Goal: Browse casually: Explore the website without a specific task or goal

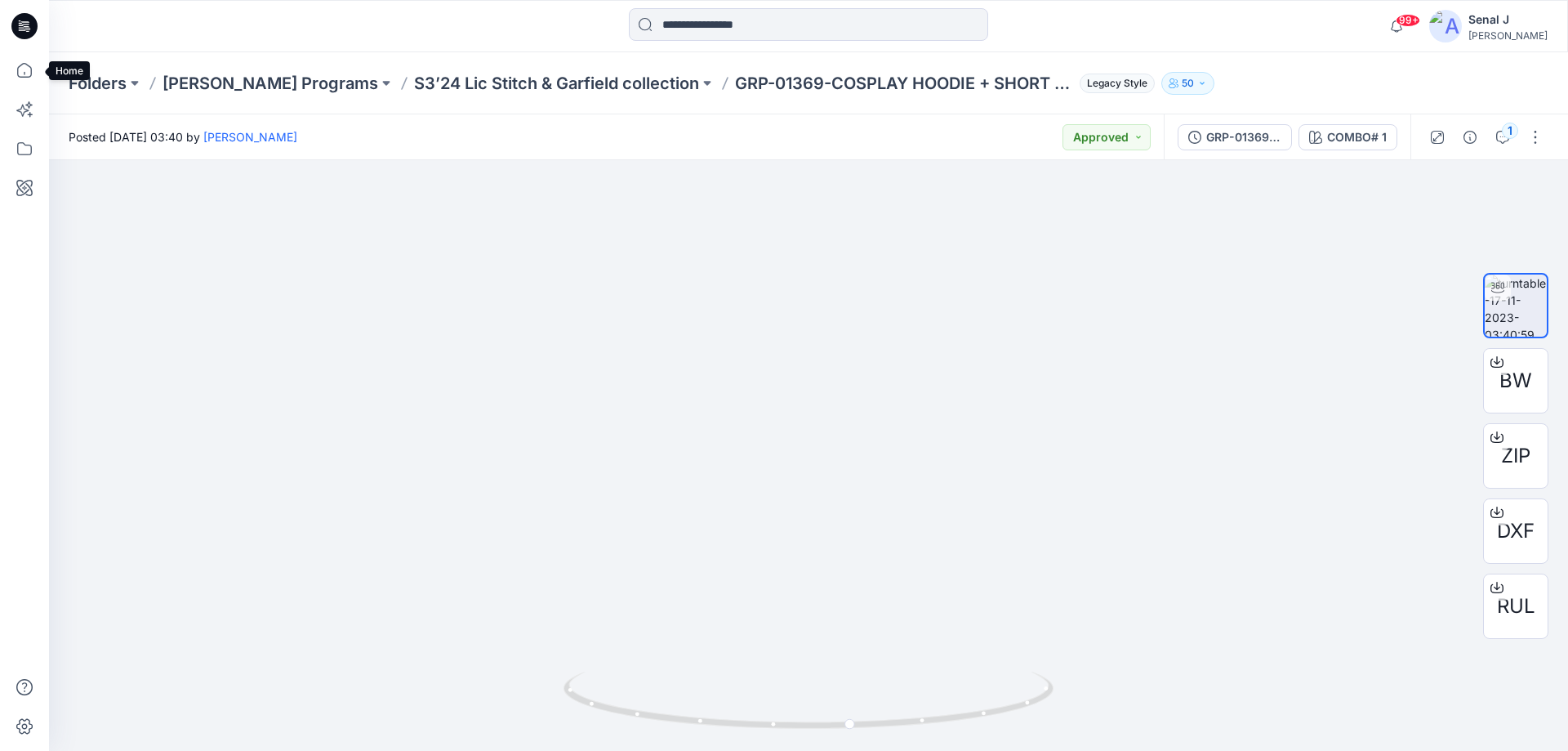
click at [19, 77] on icon at bounding box center [24, 70] width 14 height 14
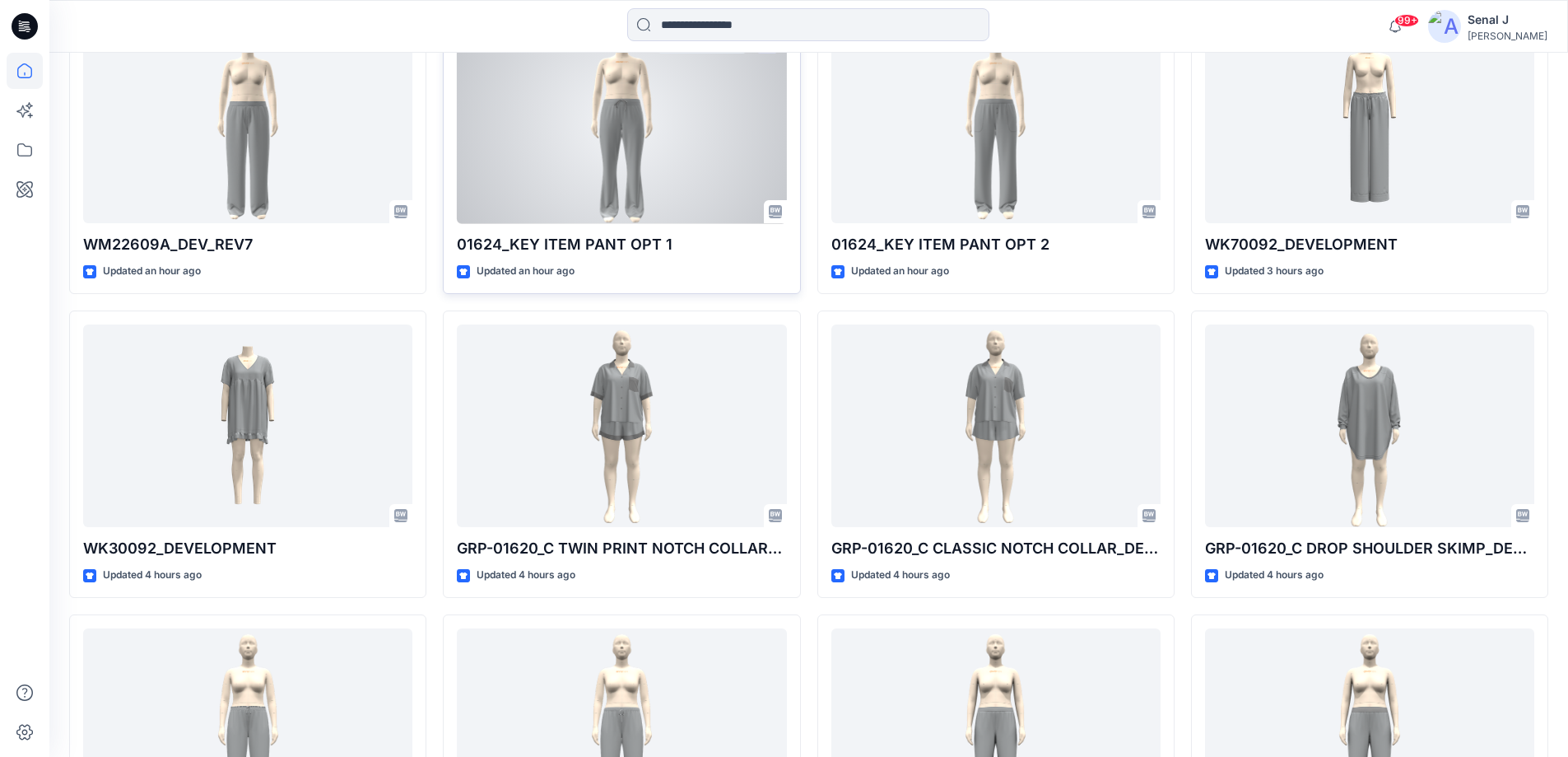
scroll to position [659, 0]
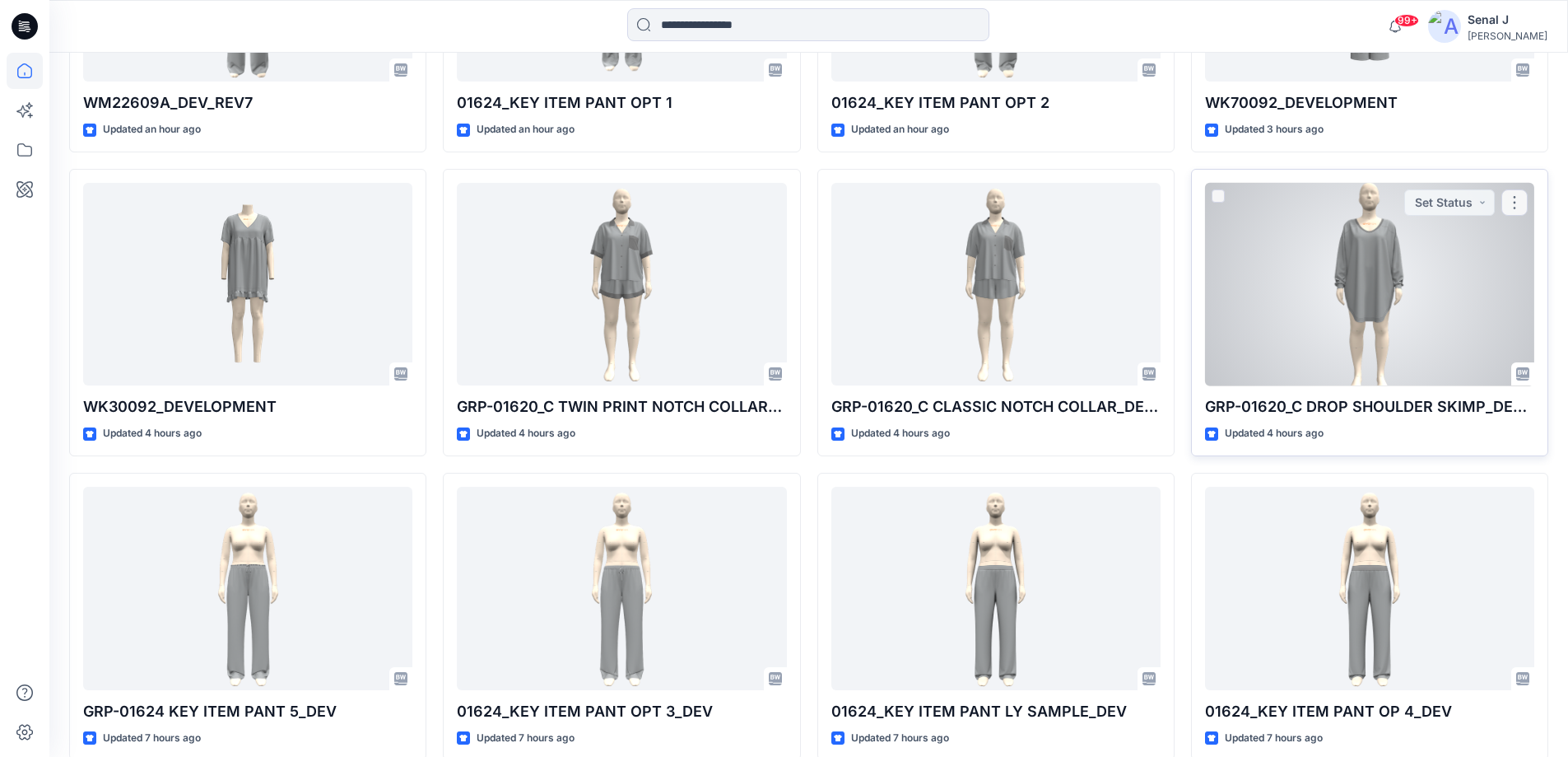
click at [1329, 317] on div at bounding box center [1370, 285] width 329 height 204
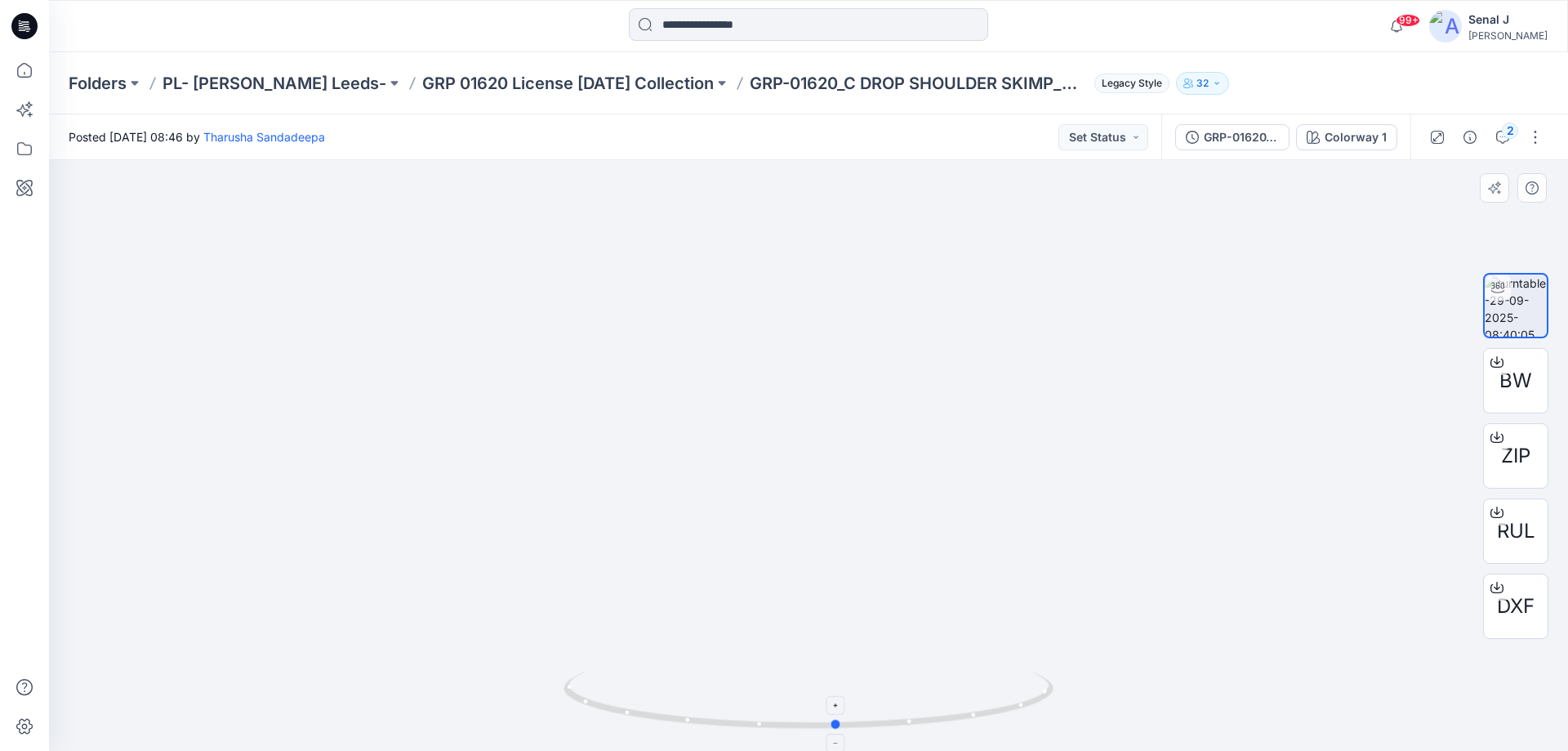
drag, startPoint x: 975, startPoint y: 726, endPoint x: 1004, endPoint y: 700, distance: 38.9
click at [1004, 700] on icon at bounding box center [810, 702] width 494 height 61
click at [18, 73] on icon at bounding box center [24, 70] width 14 height 14
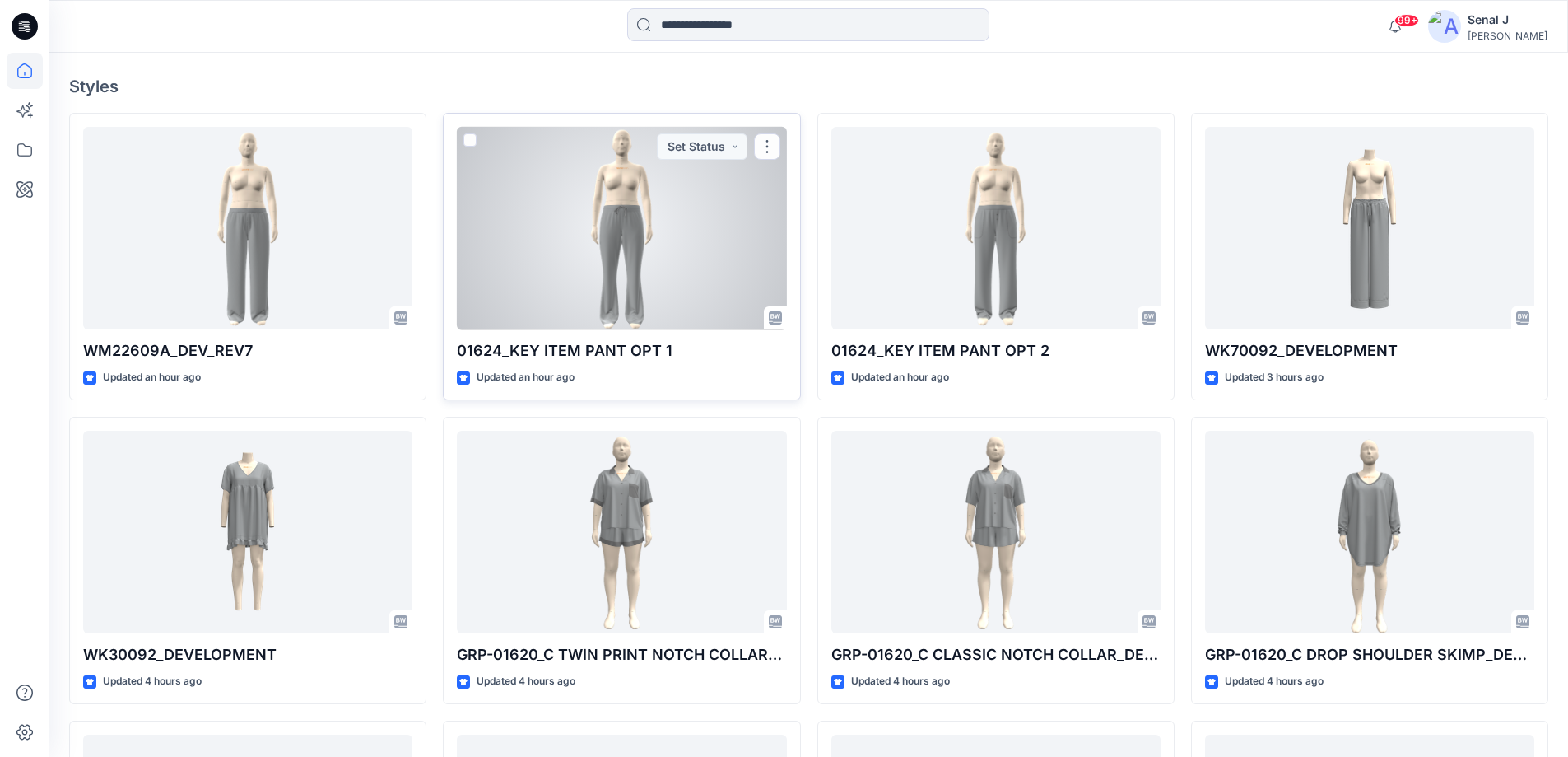
scroll to position [439, 0]
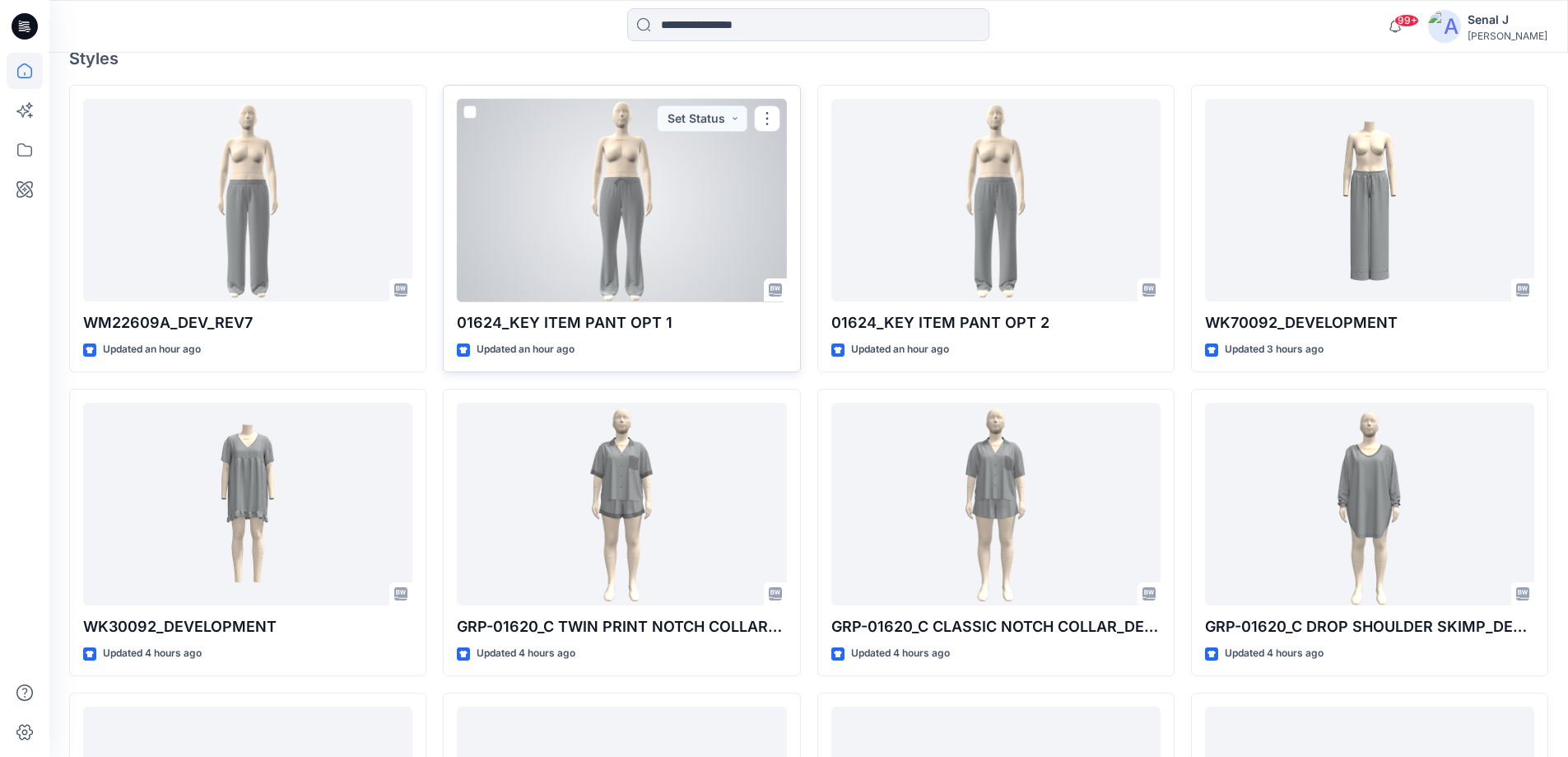
click at [610, 206] on div at bounding box center [621, 201] width 329 height 204
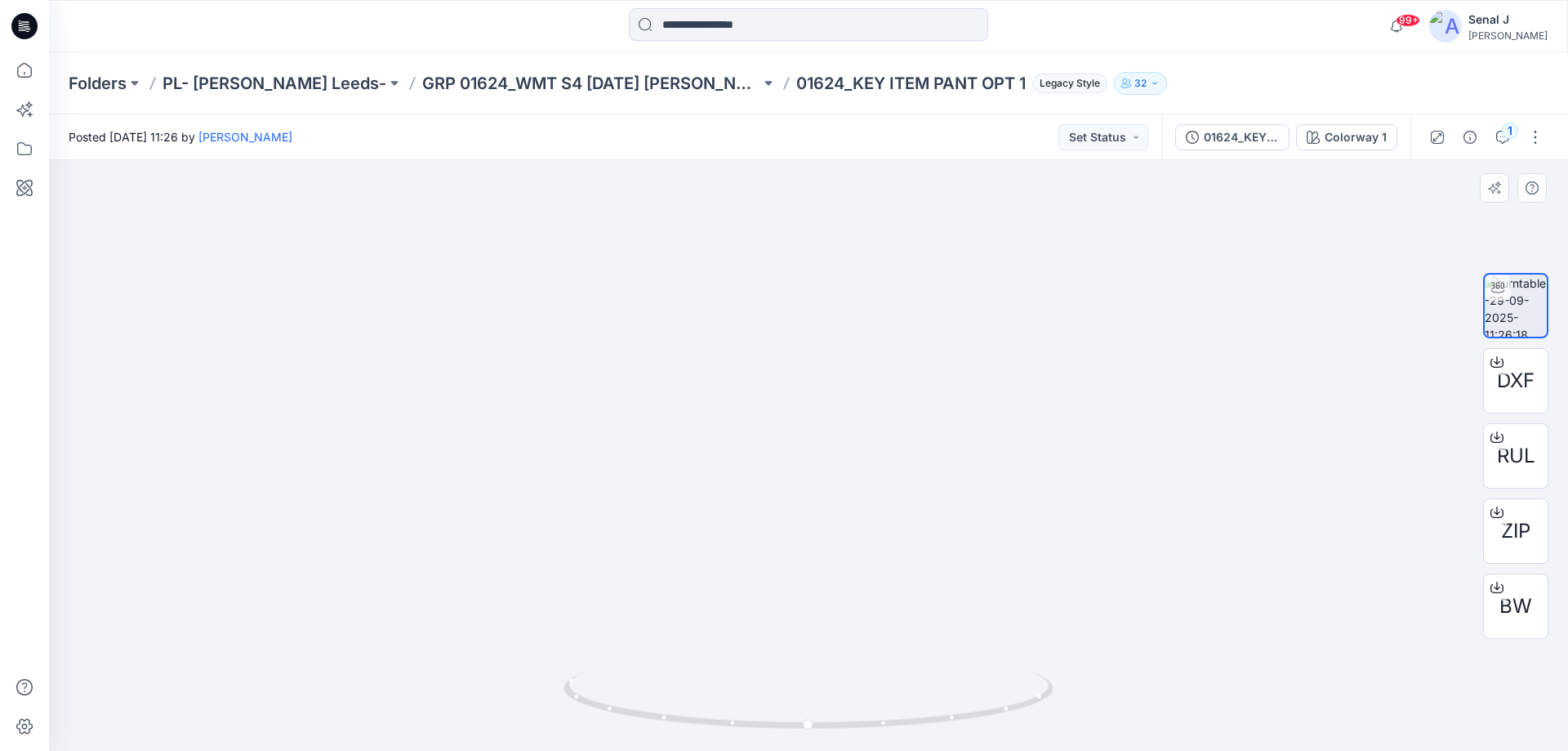
drag, startPoint x: 807, startPoint y: 425, endPoint x: 823, endPoint y: 260, distance: 165.8
click at [823, 260] on img at bounding box center [808, 295] width 348 height 912
drag, startPoint x: 978, startPoint y: 709, endPoint x: 744, endPoint y: 671, distance: 237.1
click at [744, 672] on icon at bounding box center [810, 702] width 494 height 61
click at [17, 71] on icon at bounding box center [24, 70] width 36 height 36
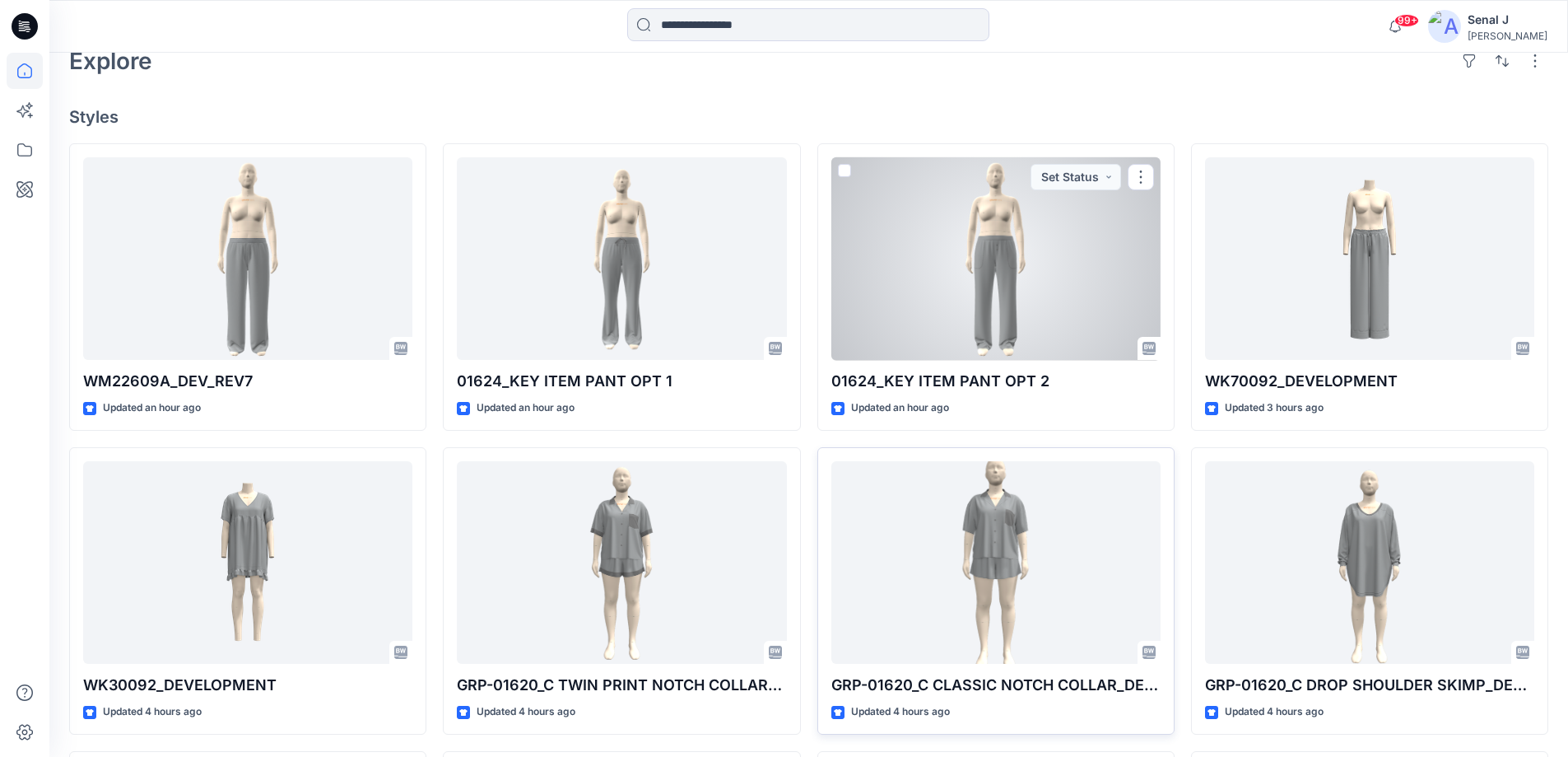
scroll to position [446, 0]
